Goal: Task Accomplishment & Management: Manage account settings

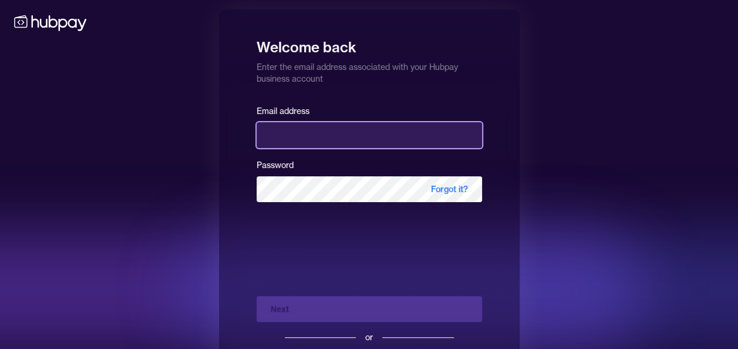
drag, startPoint x: 0, startPoint y: 0, endPoint x: 309, endPoint y: 141, distance: 339.6
click at [309, 141] on input "email" at bounding box center [370, 135] width 226 height 26
type input "**********"
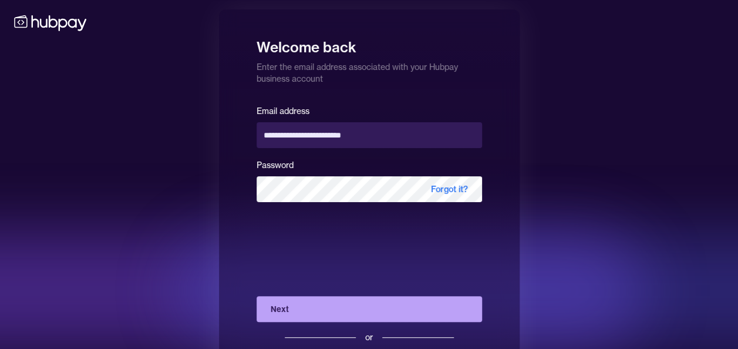
click at [307, 307] on button "Next" at bounding box center [370, 309] width 226 height 26
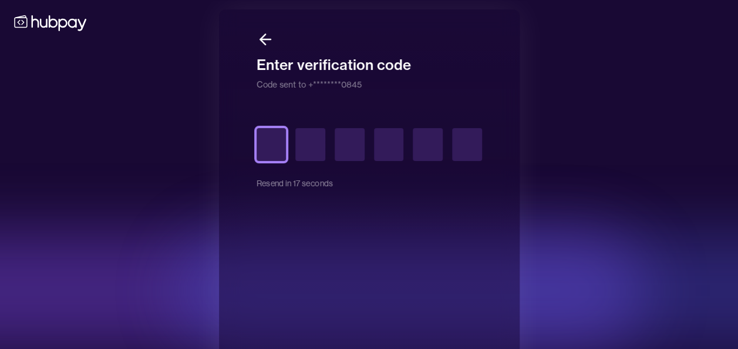
type input "*"
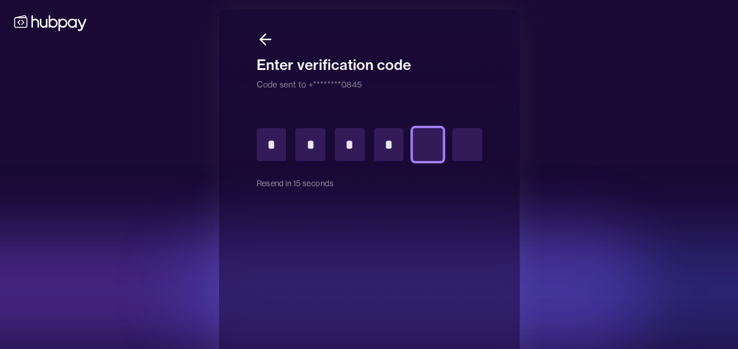
type input "*"
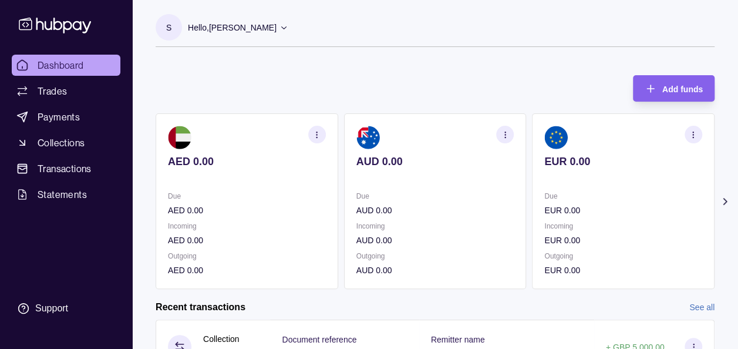
click at [726, 199] on icon at bounding box center [725, 202] width 12 height 12
click at [190, 58] on div "S Hello, [PERSON_NAME] Prime Edge Trading FZE Account Terms and conditions Priv…" at bounding box center [435, 36] width 559 height 45
click at [724, 200] on icon at bounding box center [725, 202] width 12 height 12
click at [516, 45] on section "S Hello, [PERSON_NAME] Prime Edge Trading FZE Account Terms and conditions Priv…" at bounding box center [435, 30] width 559 height 33
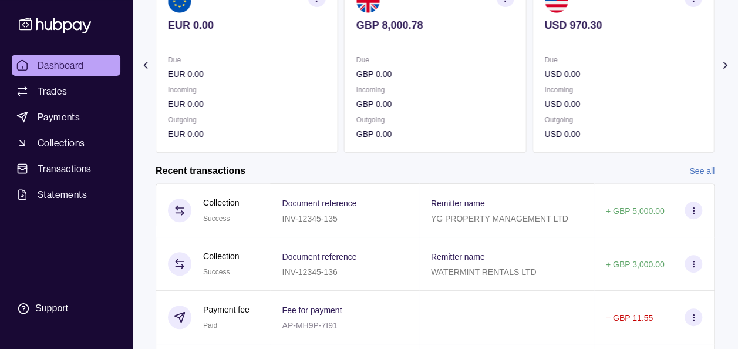
scroll to position [141, 0]
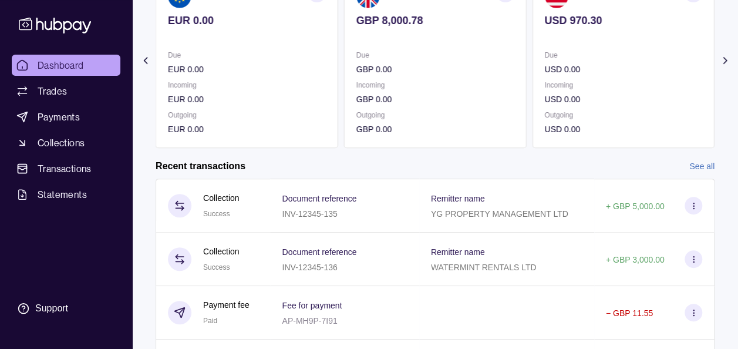
click at [99, 251] on div "Dashboard Trades Payments Collections Transactions Statements Support" at bounding box center [66, 188] width 118 height 266
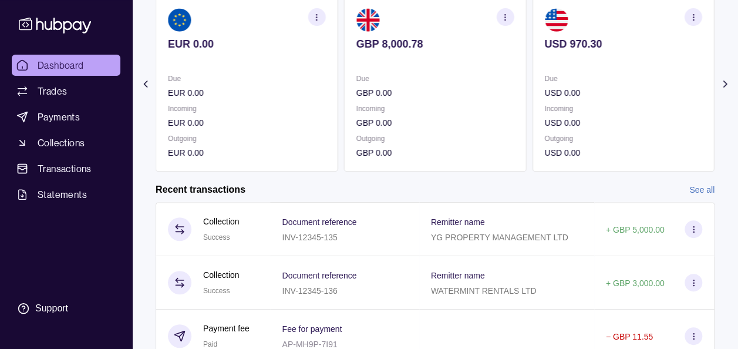
click at [99, 251] on div "Dashboard Trades Payments Collections Transactions Statements Support" at bounding box center [66, 188] width 118 height 266
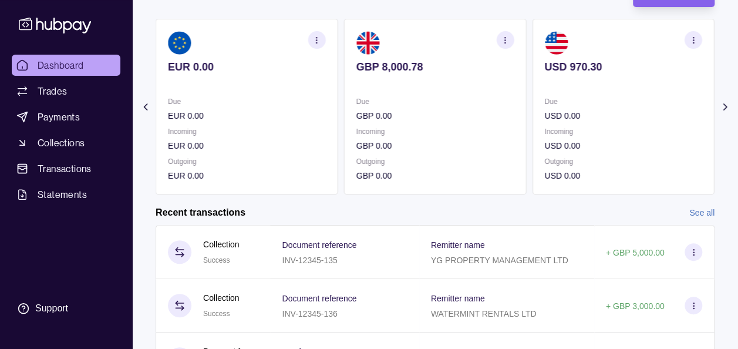
scroll to position [70, 0]
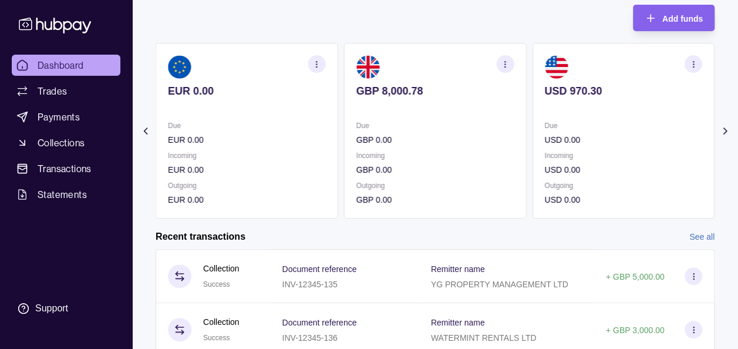
click at [99, 251] on div "Dashboard Trades Payments Collections Transactions Statements Support" at bounding box center [66, 188] width 118 height 266
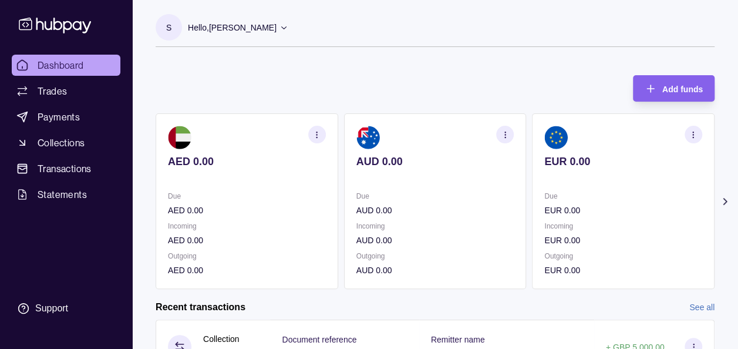
click at [722, 201] on icon at bounding box center [725, 202] width 12 height 12
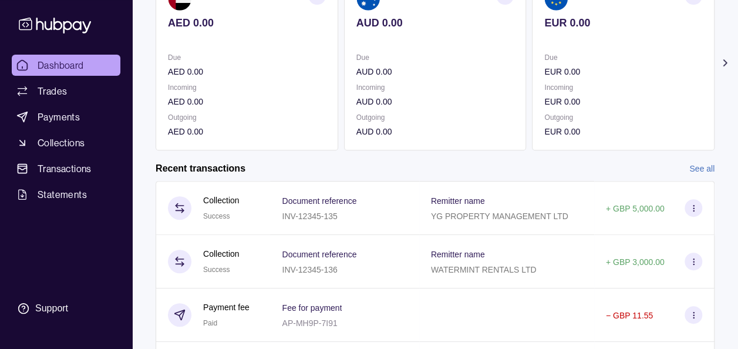
scroll to position [164, 0]
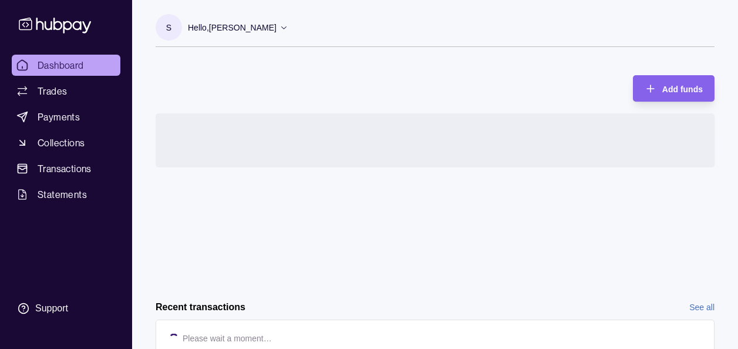
scroll to position [1, 0]
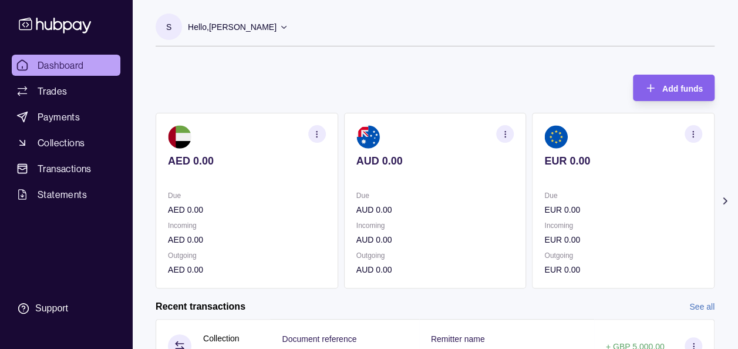
click at [725, 201] on icon at bounding box center [725, 201] width 12 height 12
